Goal: Task Accomplishment & Management: Manage account settings

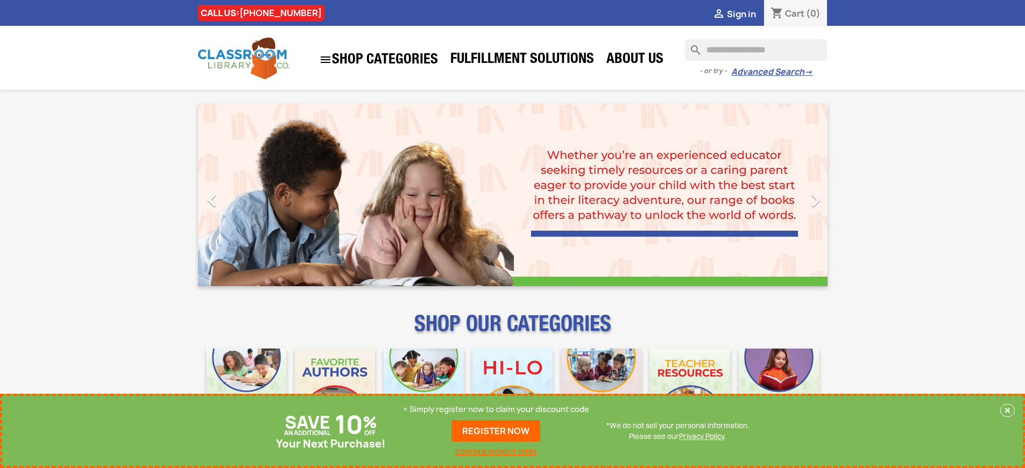
click at [496, 409] on p "+ Simply register now to claim your discount code" at bounding box center [496, 409] width 186 height 11
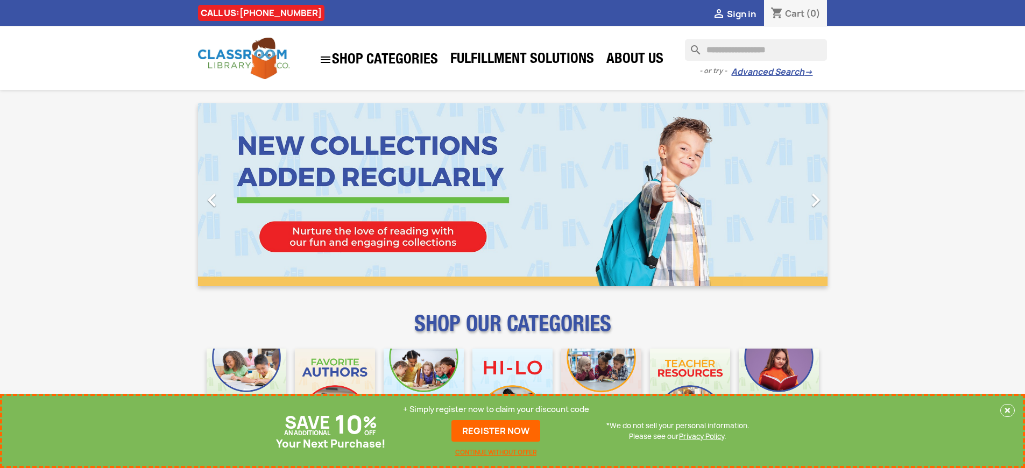
click at [496, 409] on p "+ Simply register now to claim your discount code" at bounding box center [496, 409] width 186 height 11
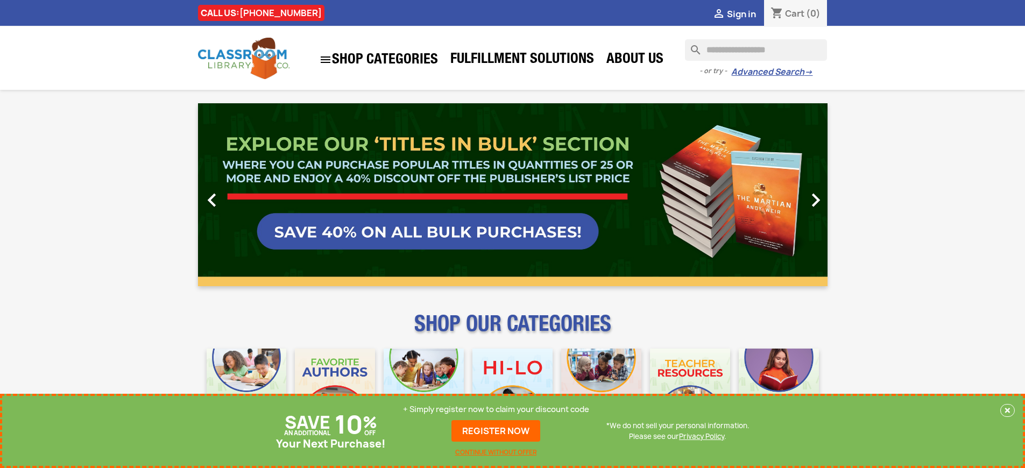
click at [496, 409] on p "+ Simply register now to claim your discount code" at bounding box center [496, 409] width 186 height 11
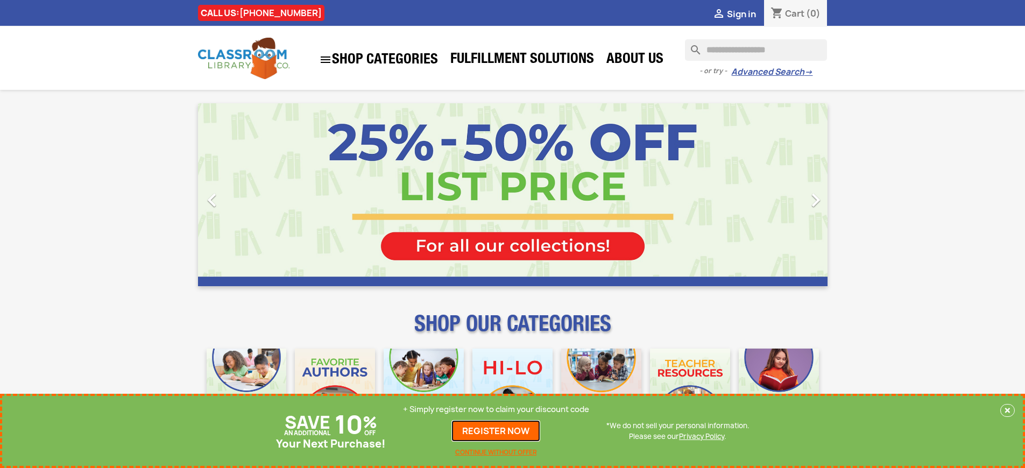
click at [496, 431] on link "REGISTER NOW" at bounding box center [495, 431] width 89 height 22
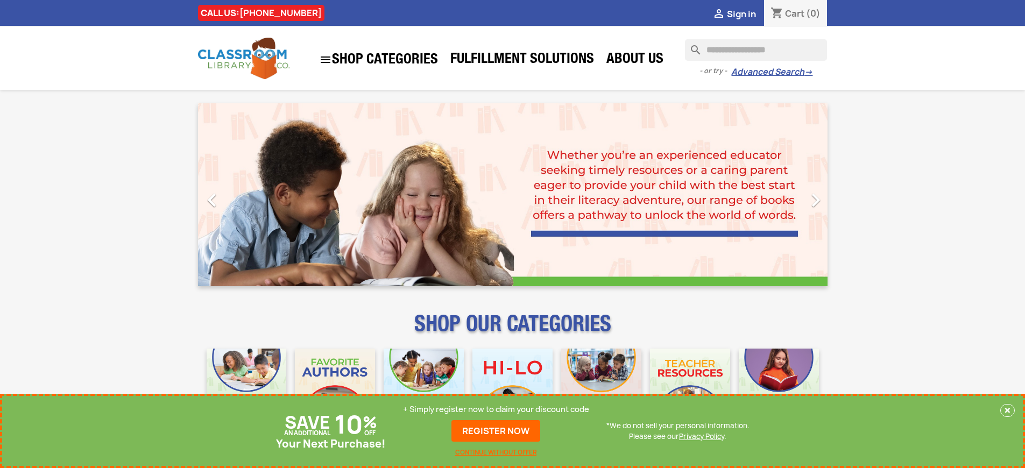
click at [496, 409] on p "+ Simply register now to claim your discount code" at bounding box center [496, 409] width 186 height 11
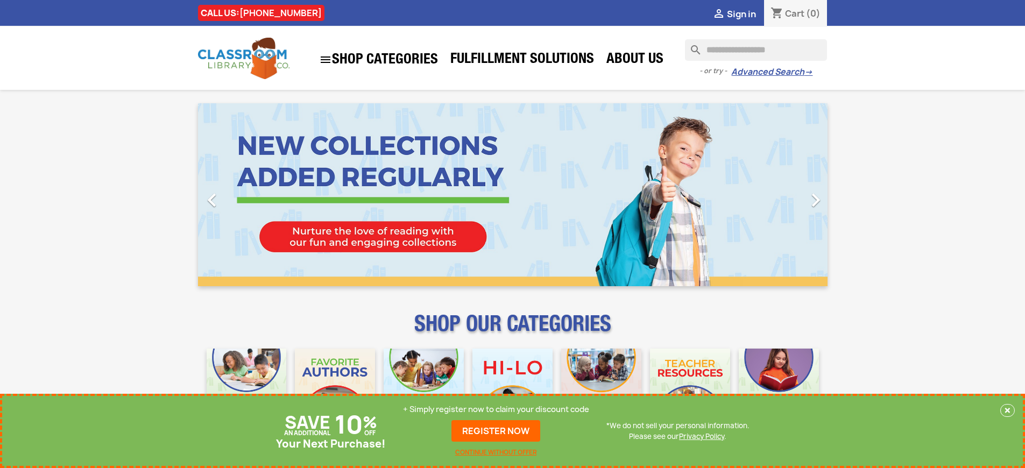
click at [496, 409] on p "+ Simply register now to claim your discount code" at bounding box center [496, 409] width 186 height 11
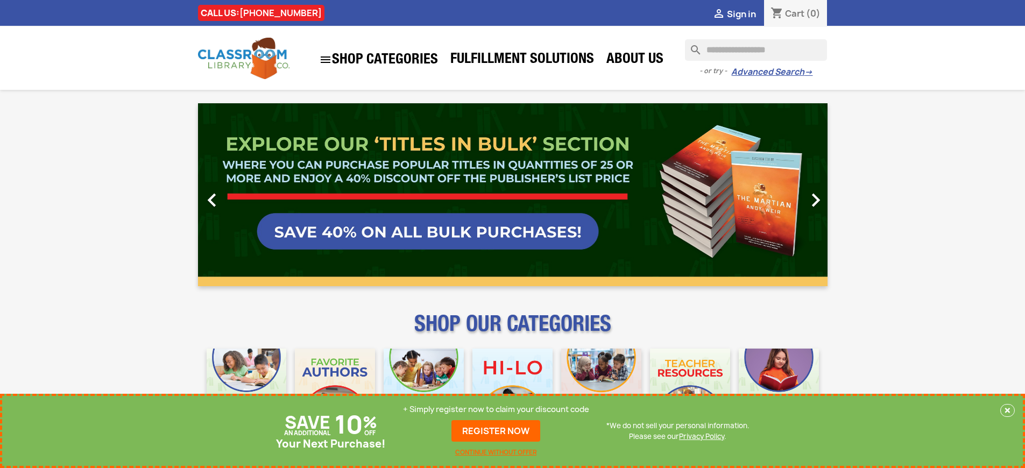
click at [496, 409] on p "+ Simply register now to claim your discount code" at bounding box center [496, 409] width 186 height 11
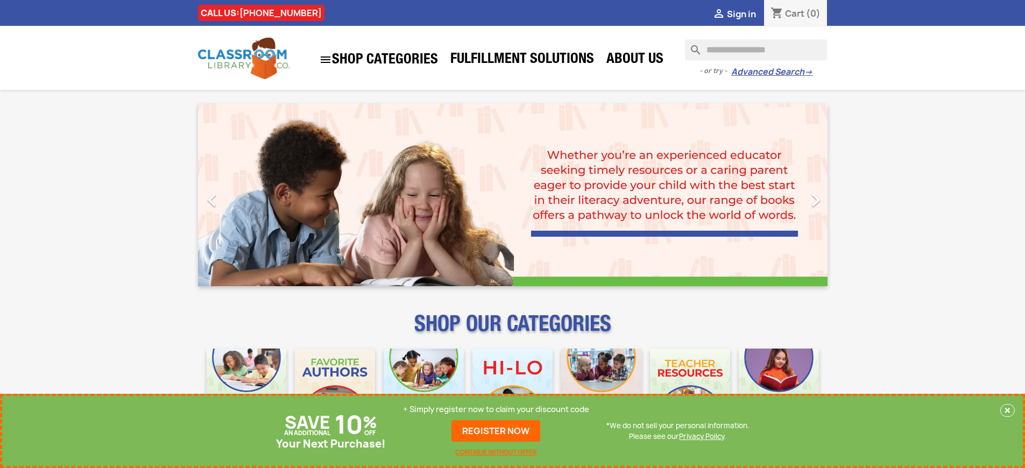
click at [496, 409] on p "+ Simply register now to claim your discount code" at bounding box center [496, 409] width 186 height 11
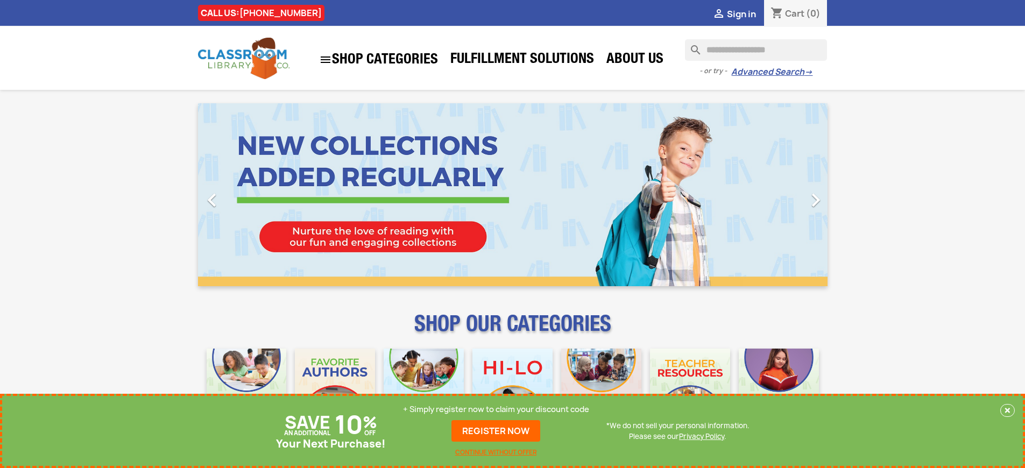
click at [496, 409] on p "+ Simply register now to claim your discount code" at bounding box center [496, 409] width 186 height 11
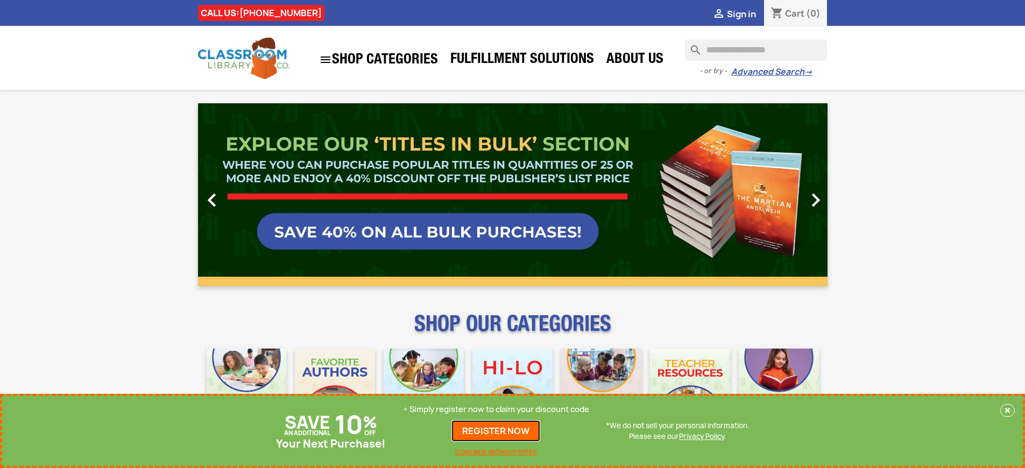
click at [496, 431] on link "REGISTER NOW" at bounding box center [495, 431] width 89 height 22
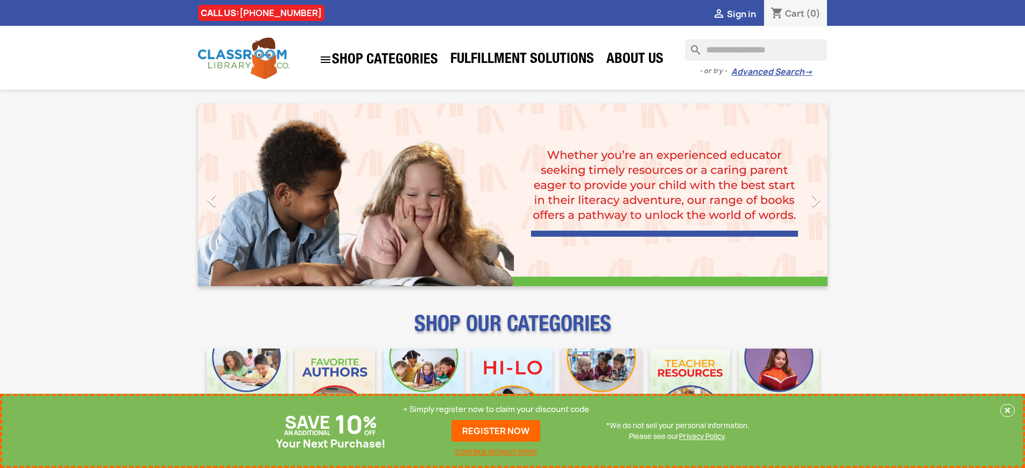
click at [496, 409] on p "+ Simply register now to claim your discount code" at bounding box center [496, 409] width 186 height 11
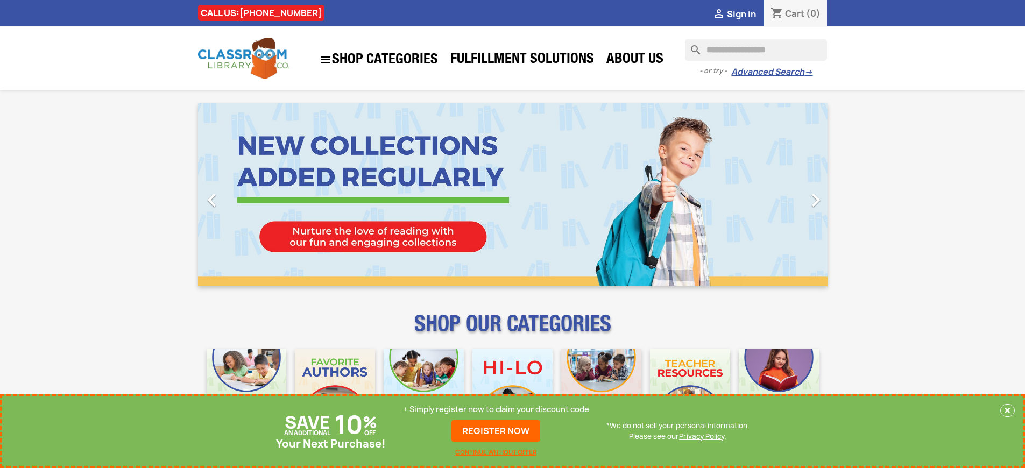
click at [496, 409] on p "+ Simply register now to claim your discount code" at bounding box center [496, 409] width 186 height 11
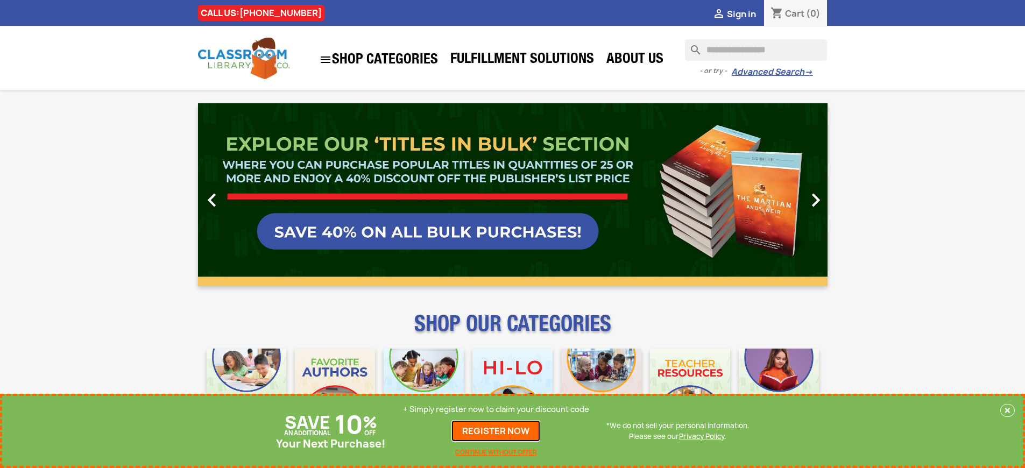
click at [496, 431] on link "REGISTER NOW" at bounding box center [495, 431] width 89 height 22
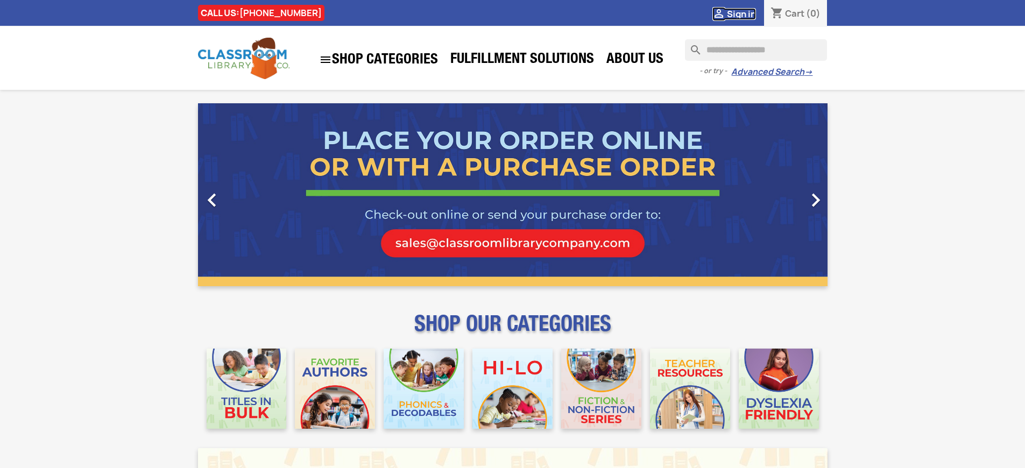
click at [741, 13] on span "Sign in" at bounding box center [741, 14] width 29 height 12
